Goal: Transaction & Acquisition: Book appointment/travel/reservation

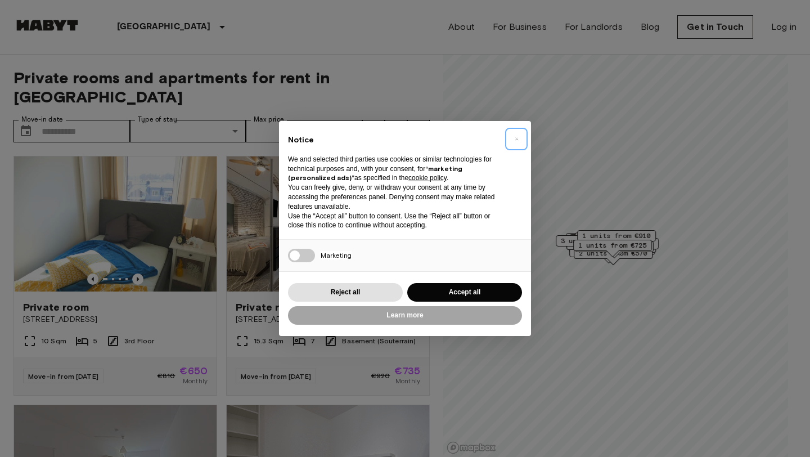
click at [516, 138] on span "×" at bounding box center [517, 139] width 4 height 14
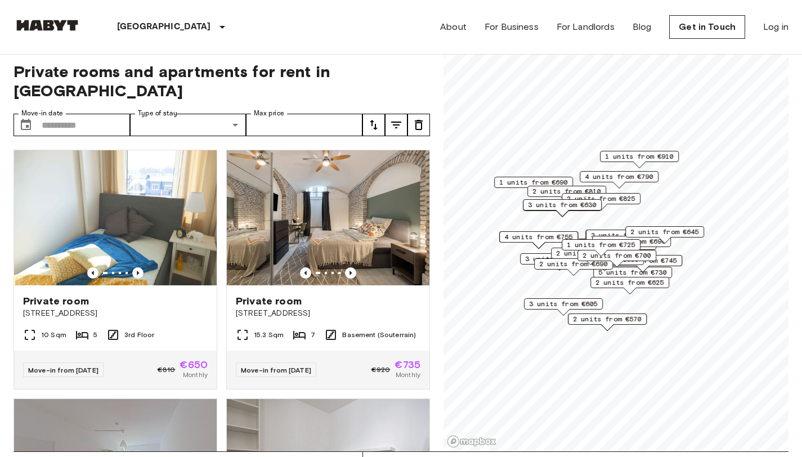
scroll to position [7, 0]
click at [664, 157] on span "1 units from €910" at bounding box center [639, 156] width 69 height 10
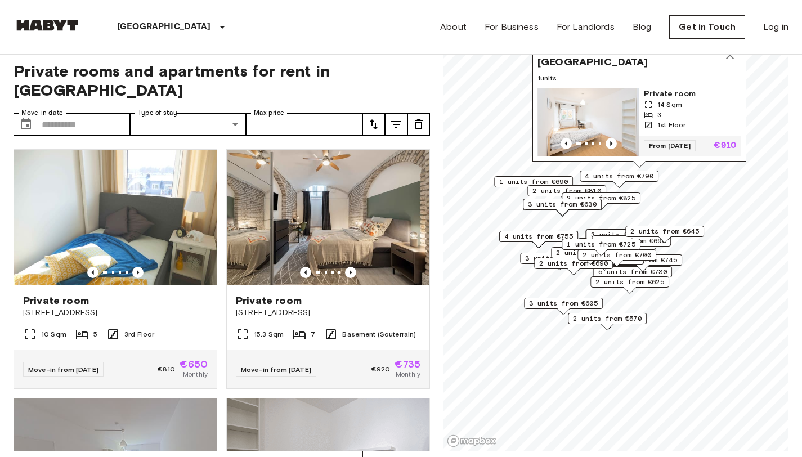
click at [548, 262] on span "2 units from €690" at bounding box center [573, 263] width 69 height 10
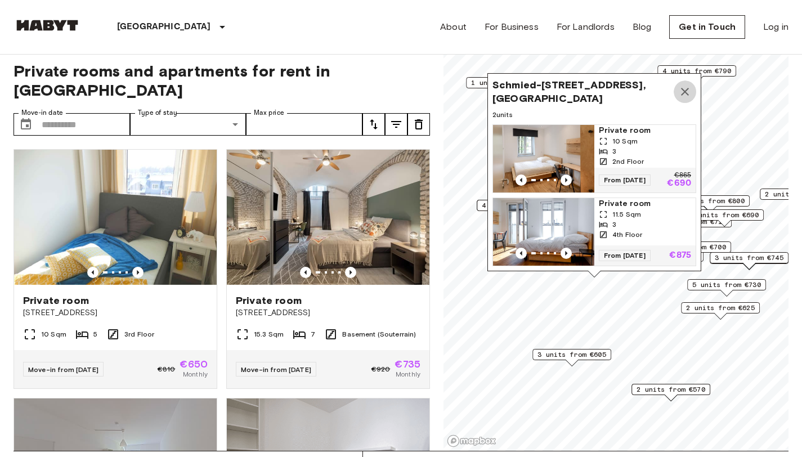
click at [686, 85] on icon "Map marker" at bounding box center [685, 92] width 14 height 14
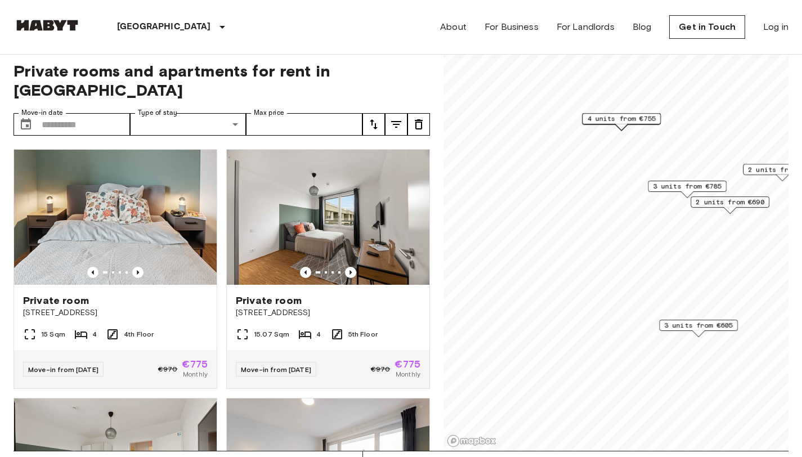
click at [685, 185] on span "3 units from €785" at bounding box center [687, 186] width 69 height 10
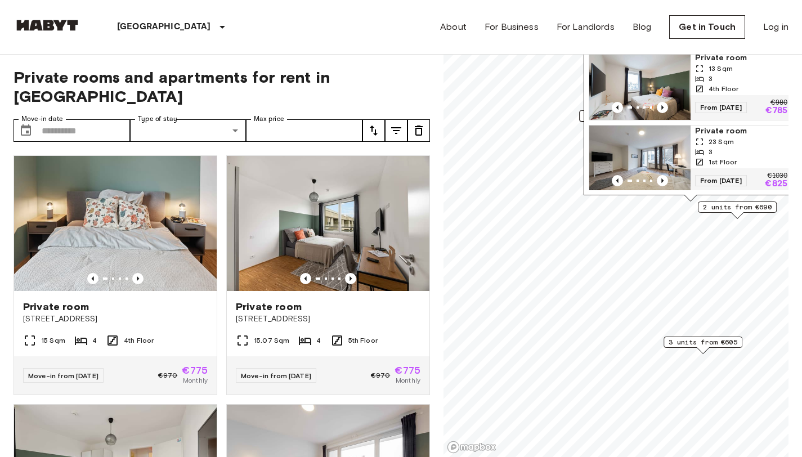
scroll to position [2, 0]
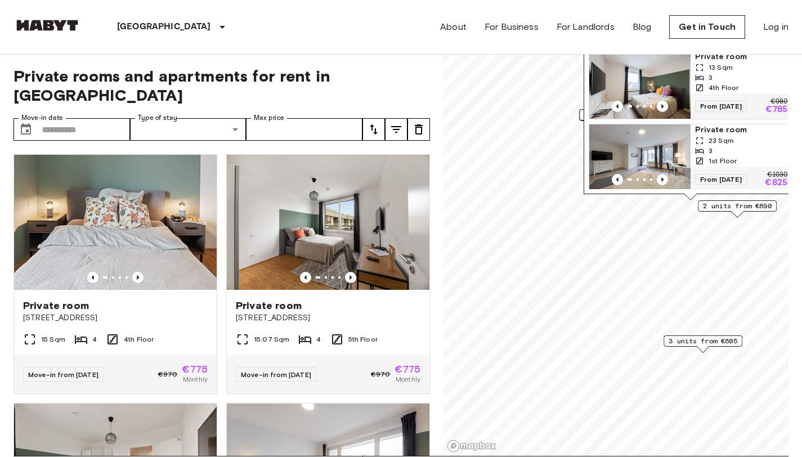
click at [726, 146] on div "3" at bounding box center [741, 151] width 92 height 10
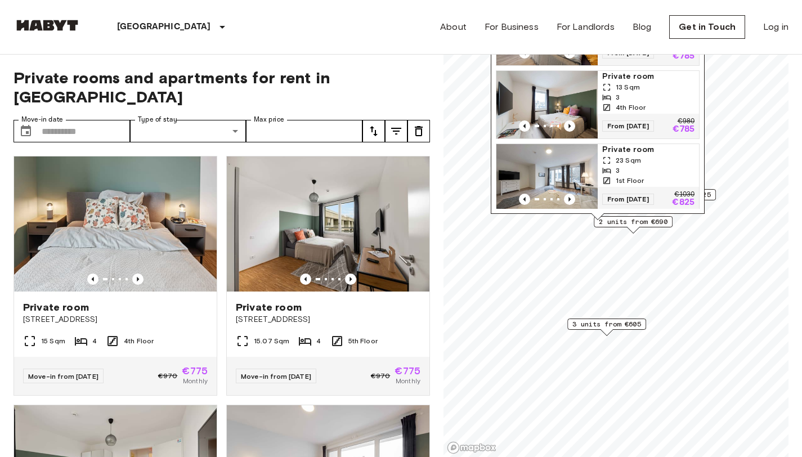
click at [638, 326] on span "3 units from €605" at bounding box center [606, 324] width 69 height 10
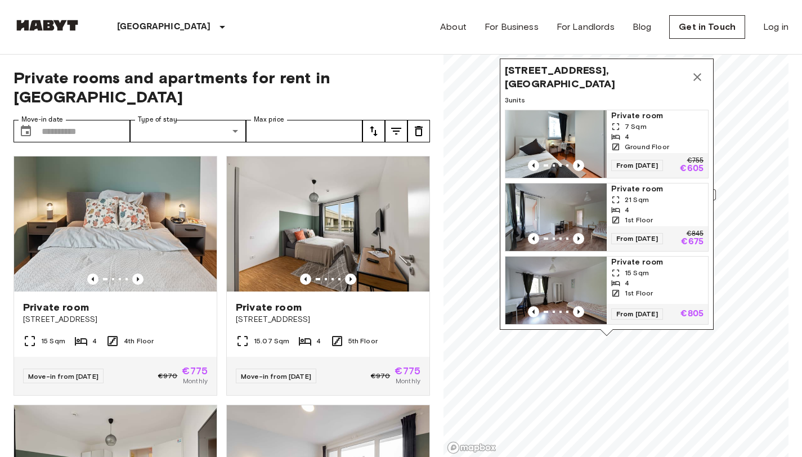
click at [665, 206] on div "4" at bounding box center [657, 210] width 92 height 10
click at [697, 70] on icon "Map marker" at bounding box center [698, 77] width 14 height 14
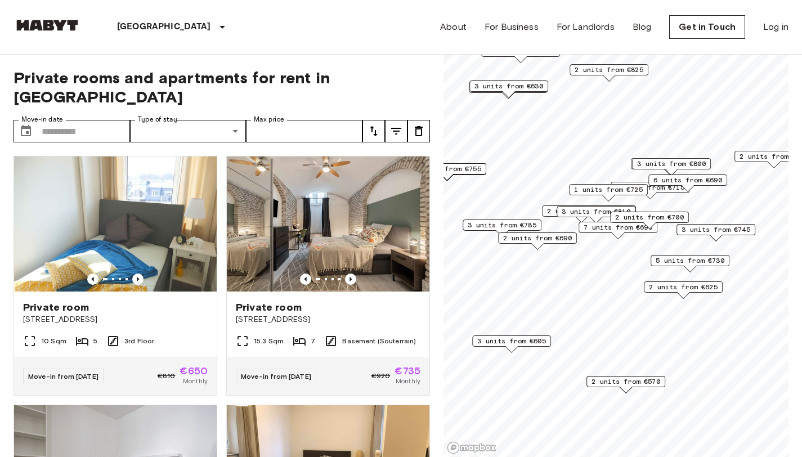
click at [575, 210] on span "3 units from €810" at bounding box center [596, 212] width 69 height 10
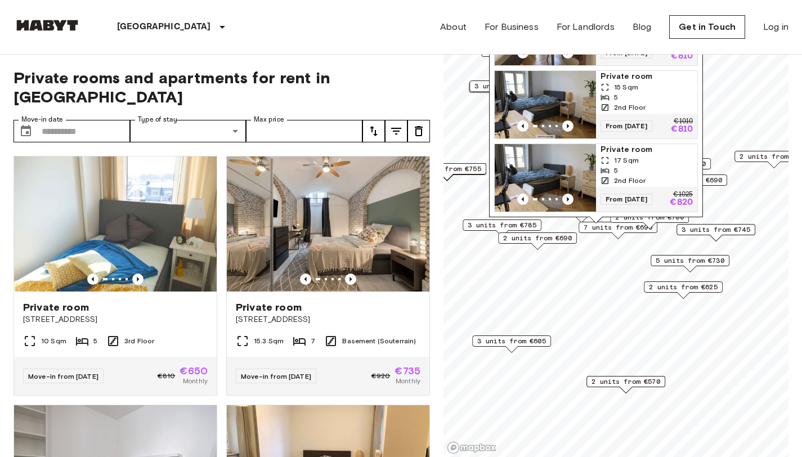
click at [593, 222] on div "Map marker" at bounding box center [596, 220] width 12 height 6
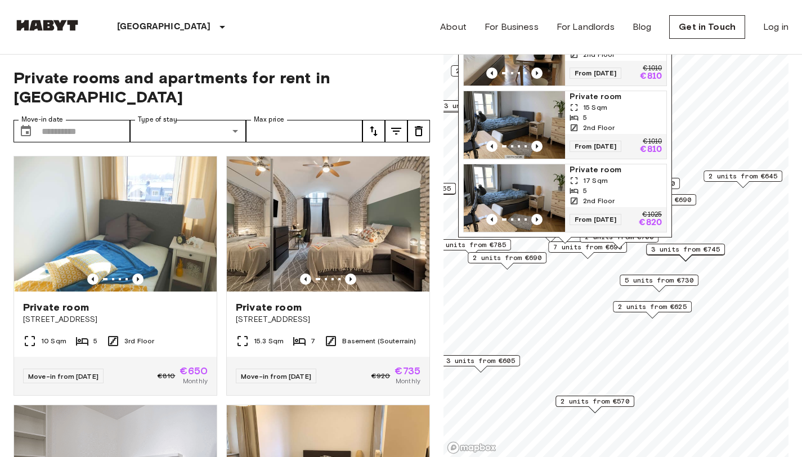
click at [746, 172] on span "2 units from €645" at bounding box center [743, 176] width 69 height 10
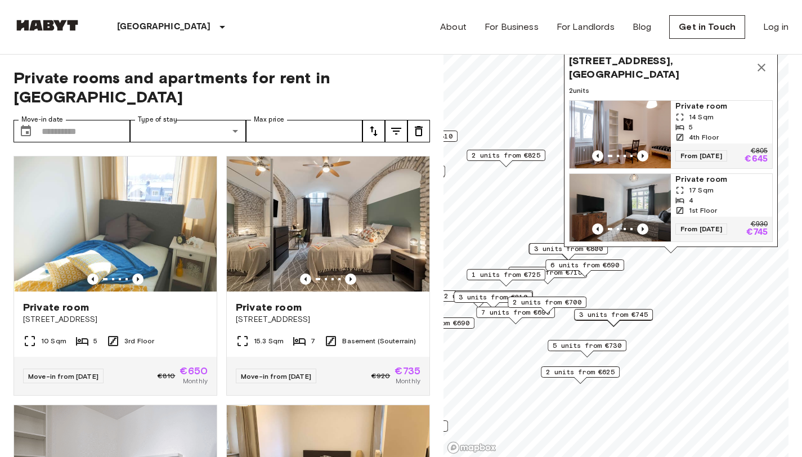
click at [703, 185] on span "17 Sqm" at bounding box center [701, 190] width 25 height 10
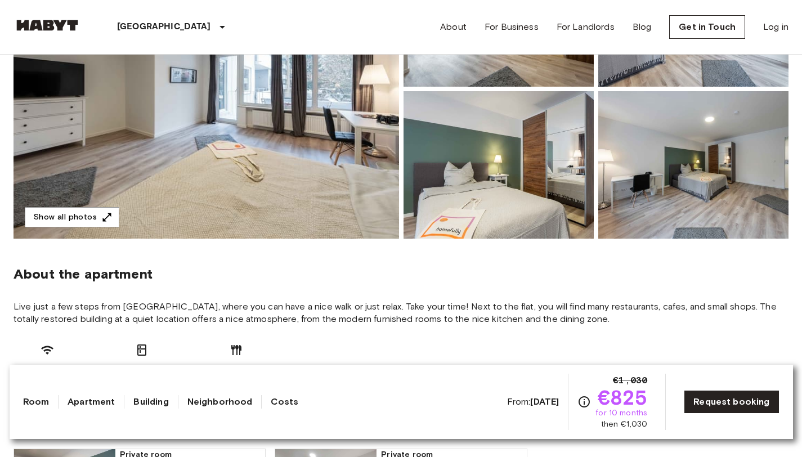
scroll to position [216, 0]
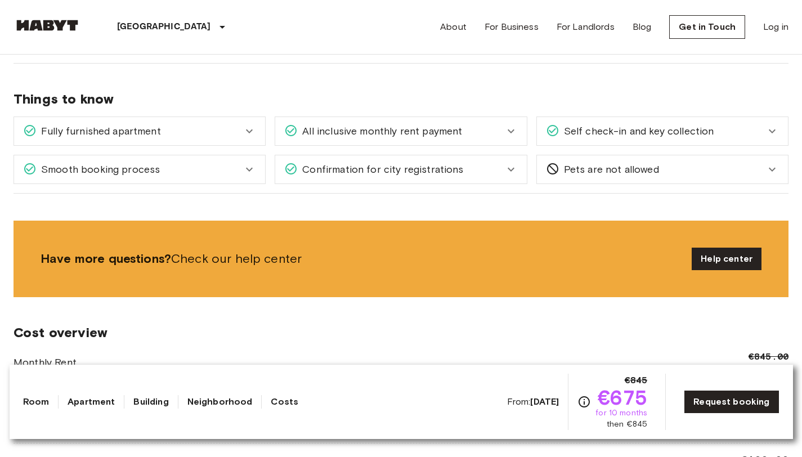
scroll to position [687, 0]
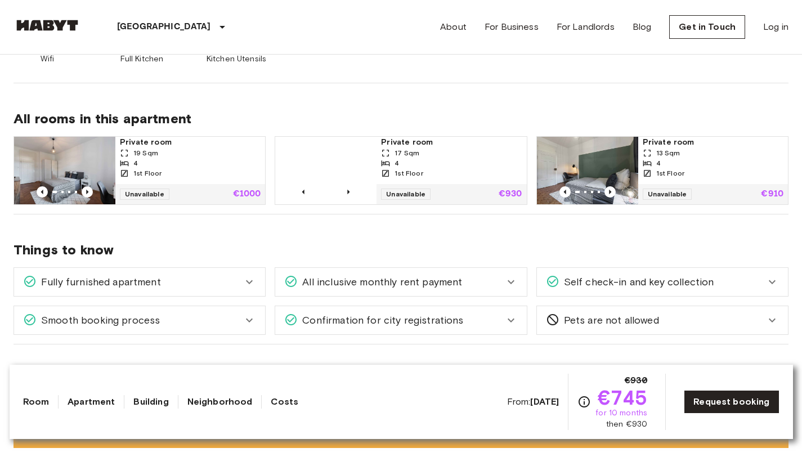
scroll to position [534, 0]
